Goal: Information Seeking & Learning: Learn about a topic

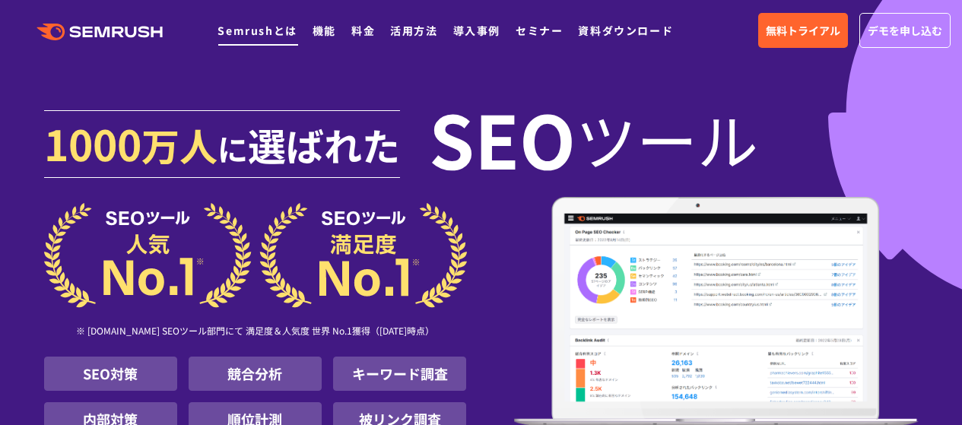
click at [280, 27] on link "Semrushとは" at bounding box center [257, 30] width 79 height 15
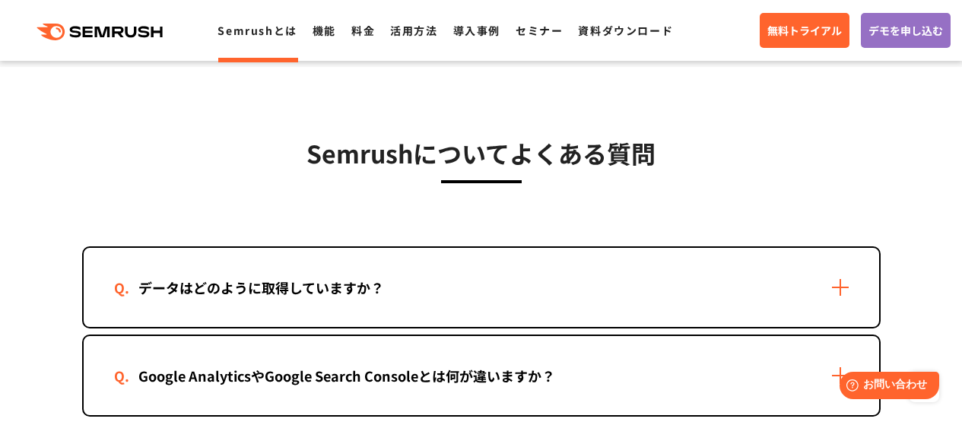
scroll to position [3119, 0]
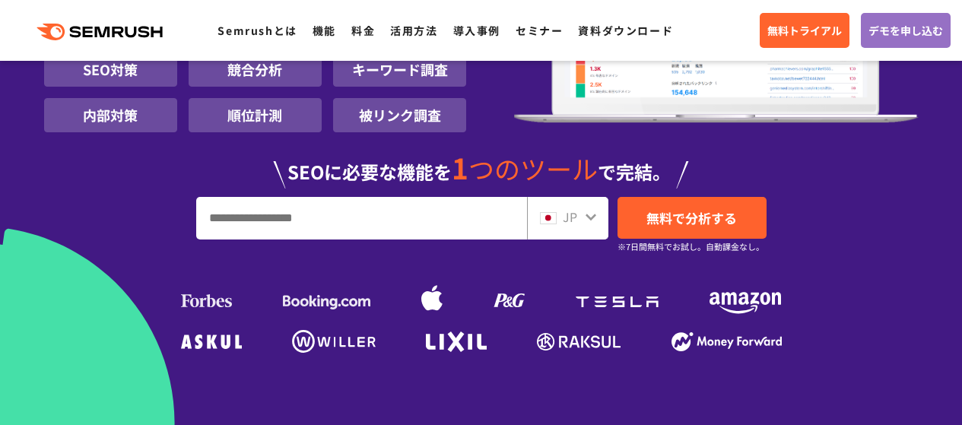
scroll to position [533, 0]
